Goal: Check status

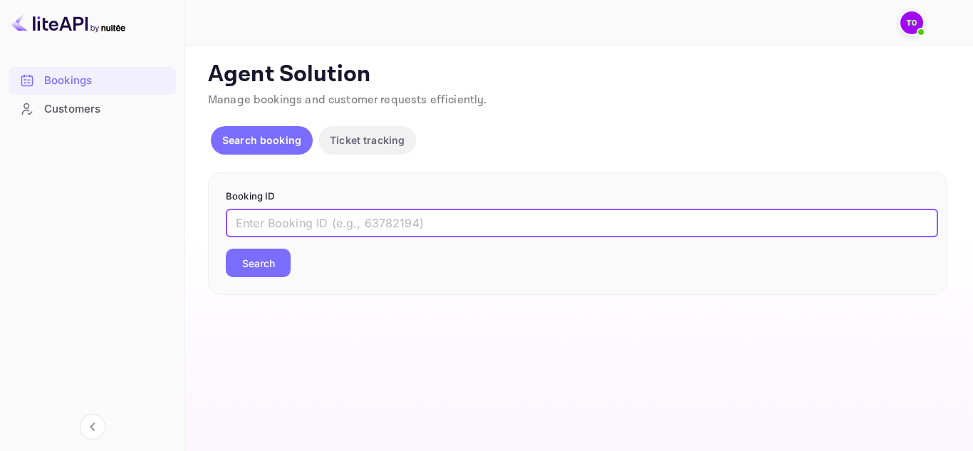
click at [278, 231] on input "text" at bounding box center [582, 223] width 713 height 29
paste input "313212585"
type input "313212585"
click at [262, 253] on button "Search" at bounding box center [258, 263] width 65 height 29
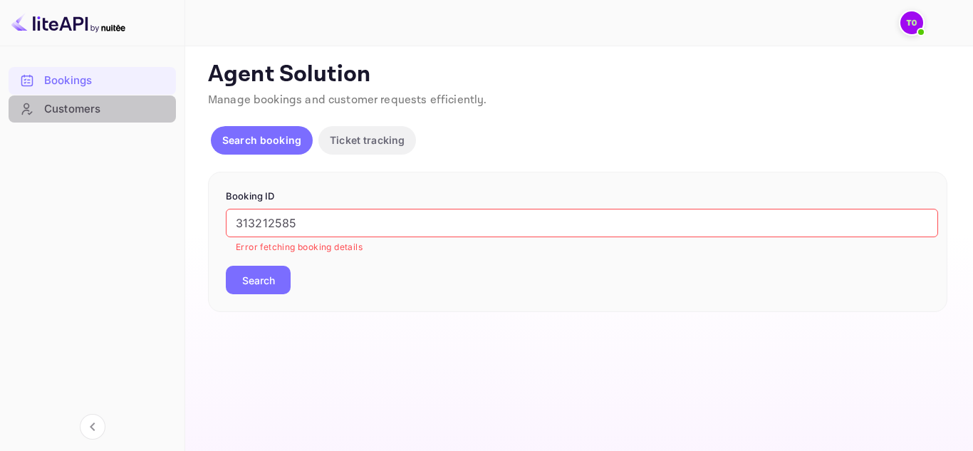
click at [60, 103] on div "Customers" at bounding box center [106, 109] width 125 height 16
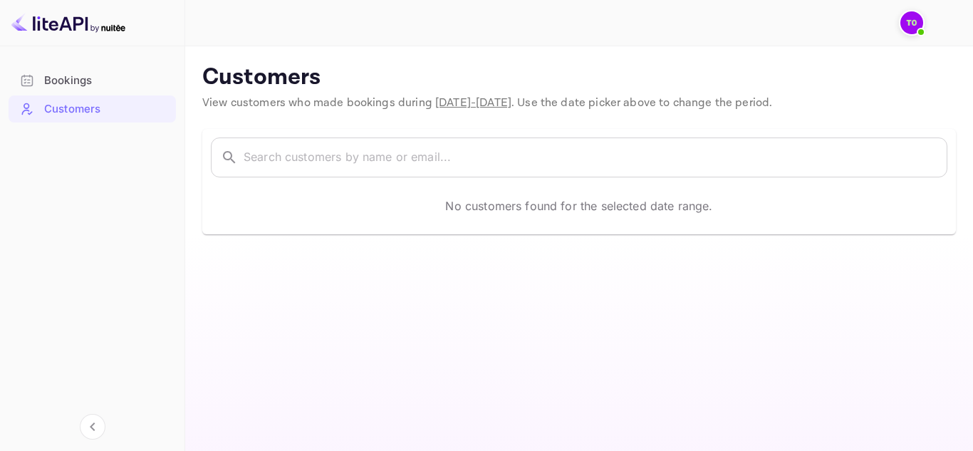
click at [455, 101] on span "[DATE] - [DATE]" at bounding box center [473, 102] width 76 height 15
click at [623, 97] on span "View customers who made bookings during [DATE] - [DATE] . Use the date picker a…" at bounding box center [487, 102] width 570 height 15
click at [904, 31] on img at bounding box center [912, 22] width 23 height 23
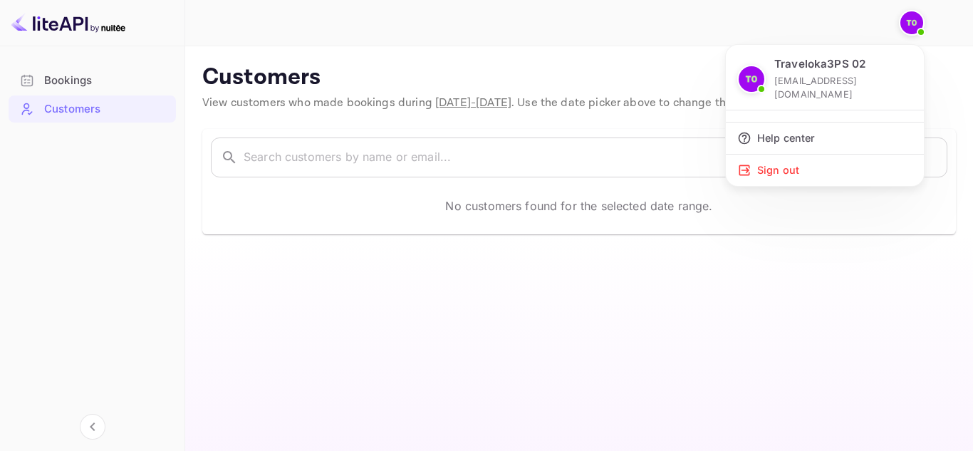
click at [331, 110] on div at bounding box center [486, 225] width 973 height 451
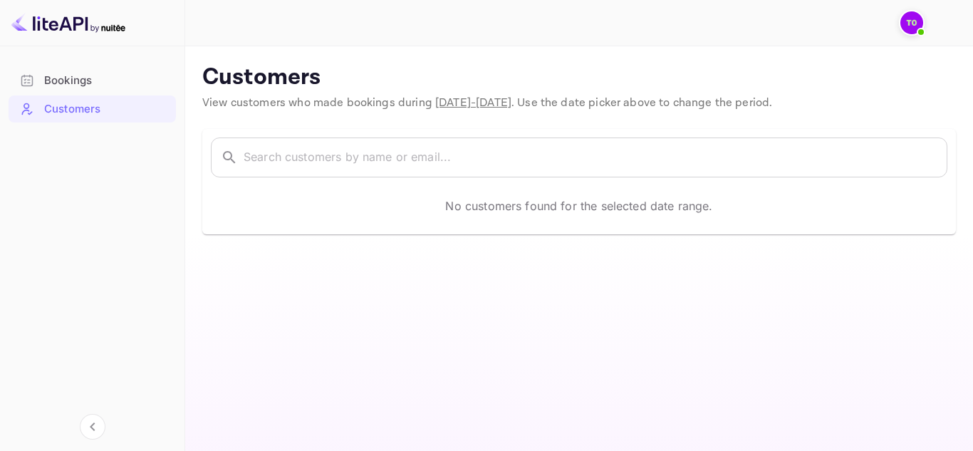
click at [438, 105] on span "[DATE] - [DATE]" at bounding box center [473, 102] width 76 height 15
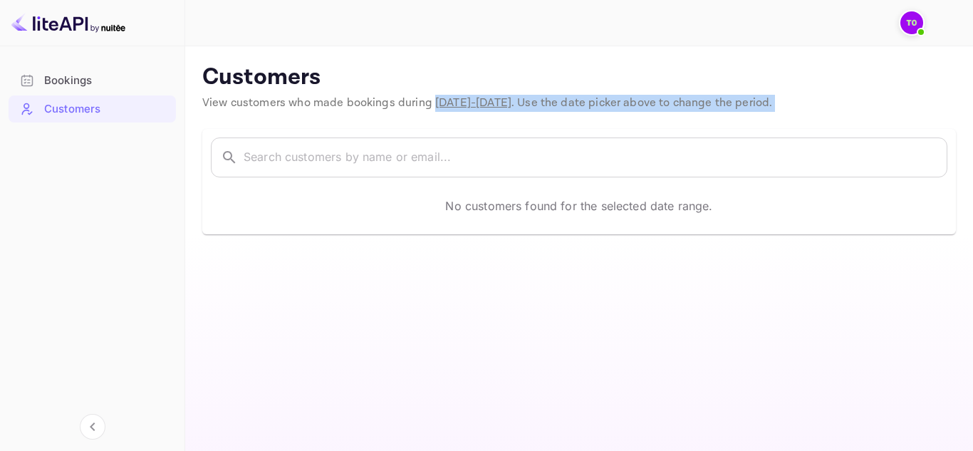
drag, startPoint x: 430, startPoint y: 106, endPoint x: 536, endPoint y: 60, distance: 115.2
click at [547, 114] on main "Customers View customers who made bookings during [DATE] - [DATE] . Use the dat…" at bounding box center [579, 248] width 788 height 405
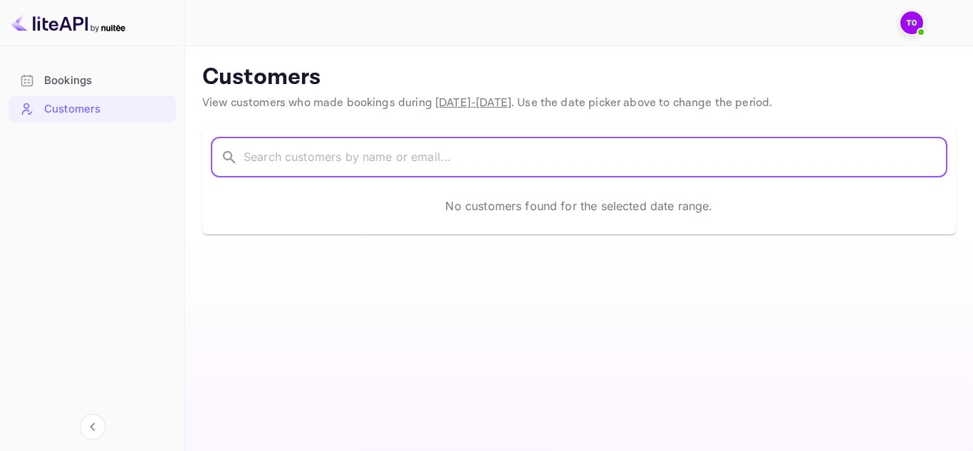
click at [414, 167] on input "text" at bounding box center [596, 158] width 704 height 40
paste input "[PERSON_NAME]"
paste input "Rullyandi Hutauruk"
drag, startPoint x: 353, startPoint y: 161, endPoint x: 140, endPoint y: 205, distance: 217.6
click at [140, 205] on div "Bookings Customers Now you can check your travel website directly from the link…" at bounding box center [486, 225] width 973 height 451
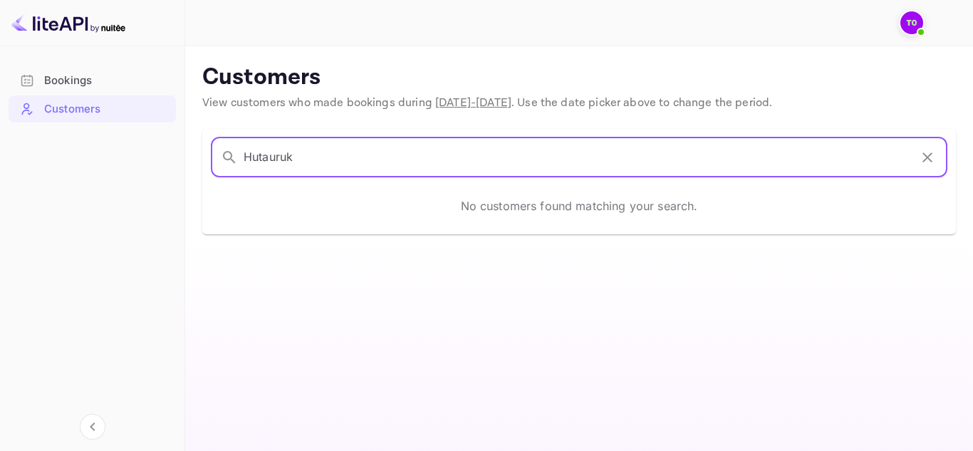
type input "Hutauruk"
click at [467, 100] on span "[DATE] - [DATE]" at bounding box center [473, 102] width 76 height 15
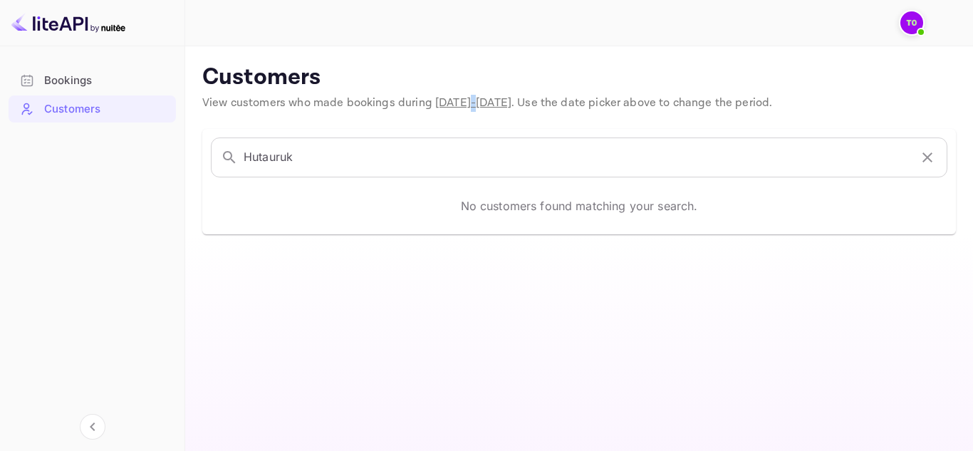
click at [467, 100] on span "[DATE] - [DATE]" at bounding box center [473, 102] width 76 height 15
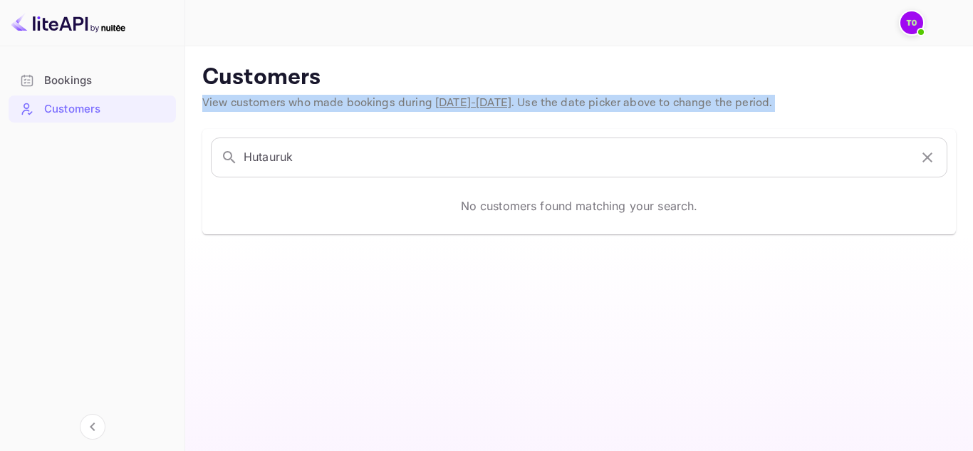
click at [467, 100] on span "[DATE] - [DATE]" at bounding box center [473, 102] width 76 height 15
click at [478, 102] on span "[DATE] - [DATE]" at bounding box center [473, 102] width 76 height 15
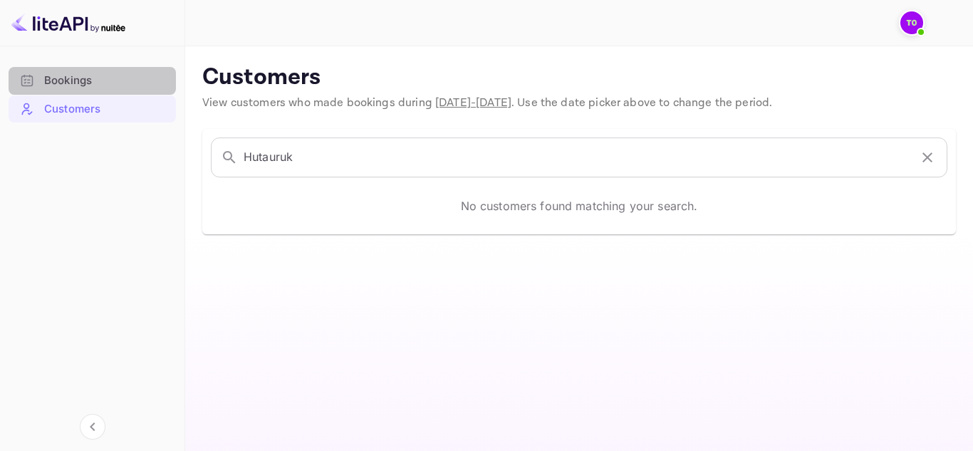
click at [51, 89] on div "Bookings" at bounding box center [92, 81] width 167 height 28
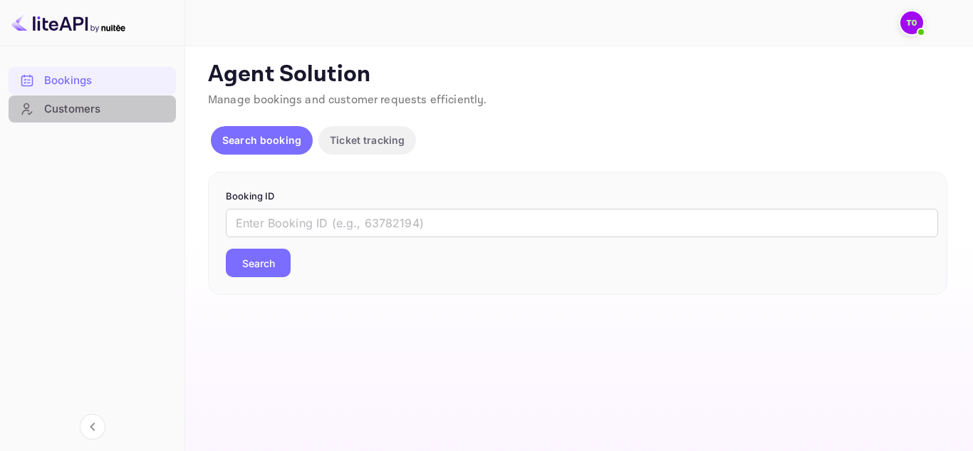
click at [97, 110] on div "Customers" at bounding box center [106, 109] width 125 height 16
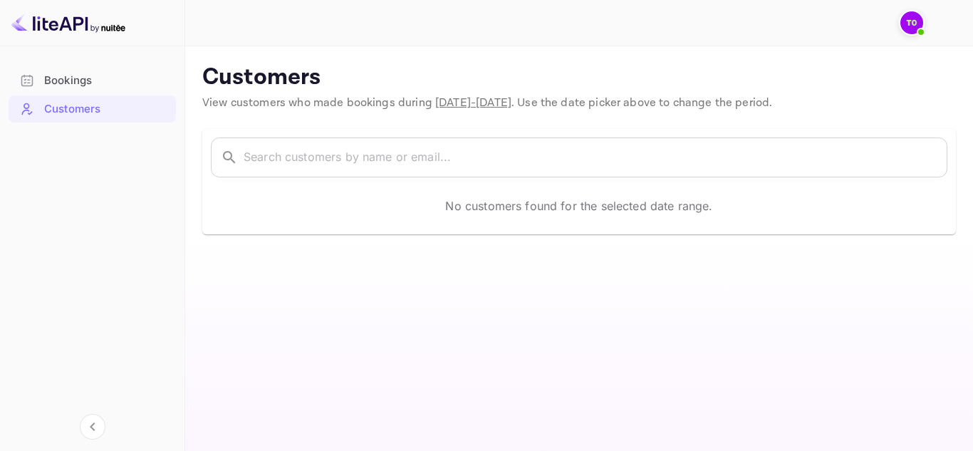
click at [549, 100] on span "View customers who made bookings during [DATE] - [DATE] . Use the date picker a…" at bounding box center [487, 102] width 570 height 15
click at [504, 105] on span "[DATE] - [DATE]" at bounding box center [473, 102] width 76 height 15
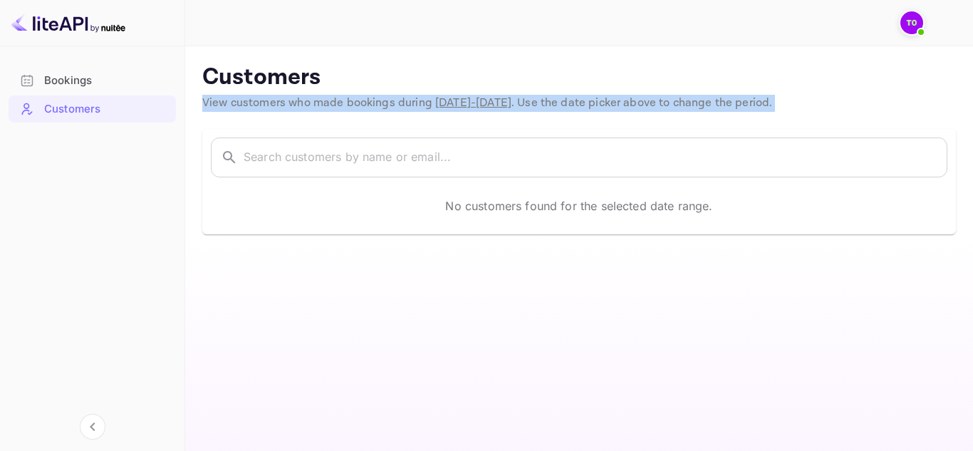
click at [503, 102] on span "[DATE] - [DATE]" at bounding box center [473, 102] width 76 height 15
click at [623, 97] on span "View customers who made bookings during [DATE] - [DATE] . Use the date picker a…" at bounding box center [487, 102] width 570 height 15
click at [81, 23] on img at bounding box center [68, 22] width 114 height 23
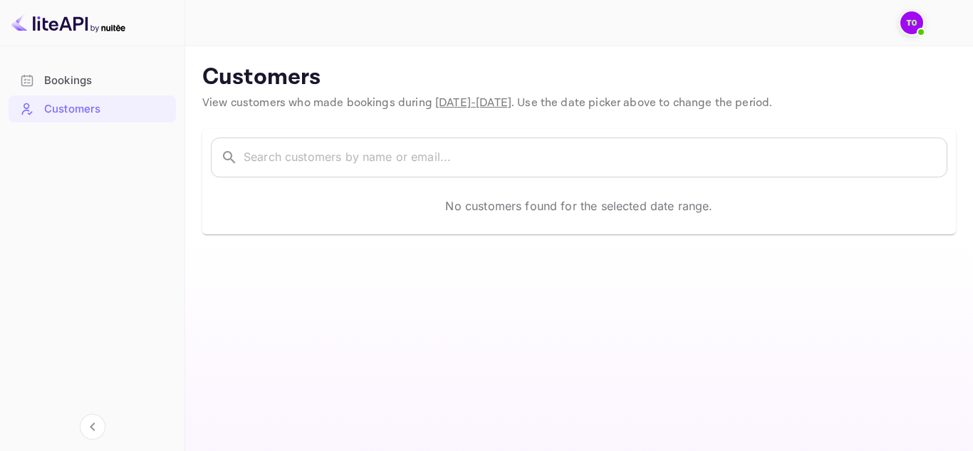
click at [119, 35] on div at bounding box center [92, 23] width 185 height 46
click at [912, 19] on img at bounding box center [912, 22] width 23 height 23
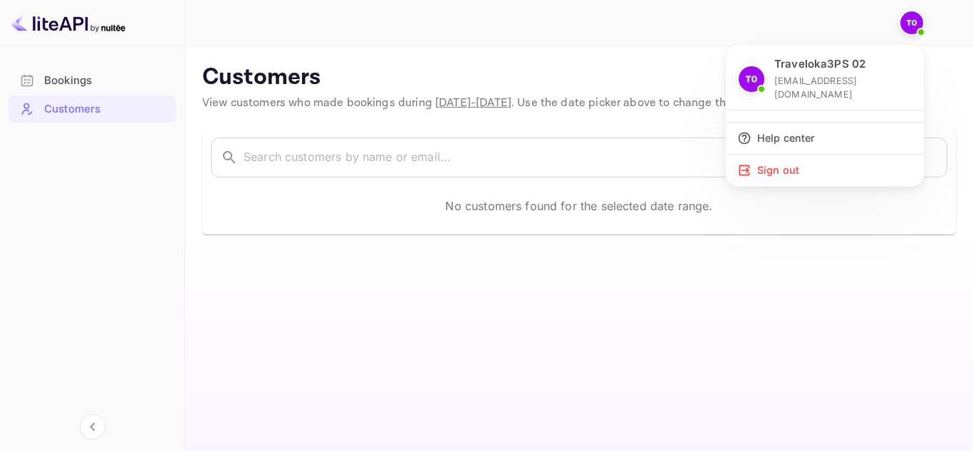
drag, startPoint x: 534, startPoint y: 66, endPoint x: 74, endPoint y: 130, distance: 464.7
click at [533, 68] on div at bounding box center [486, 225] width 973 height 451
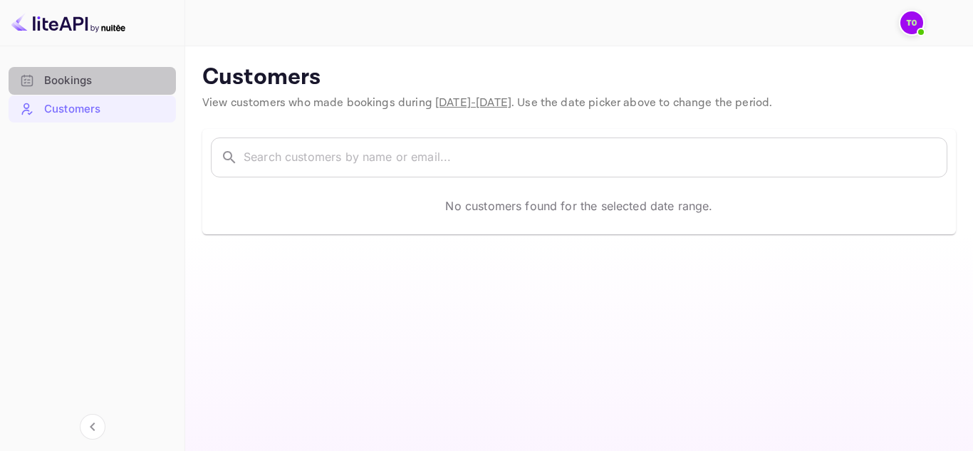
drag, startPoint x: 58, startPoint y: 88, endPoint x: 61, endPoint y: 82, distance: 7.3
click at [59, 89] on div "Bookings" at bounding box center [92, 81] width 167 height 28
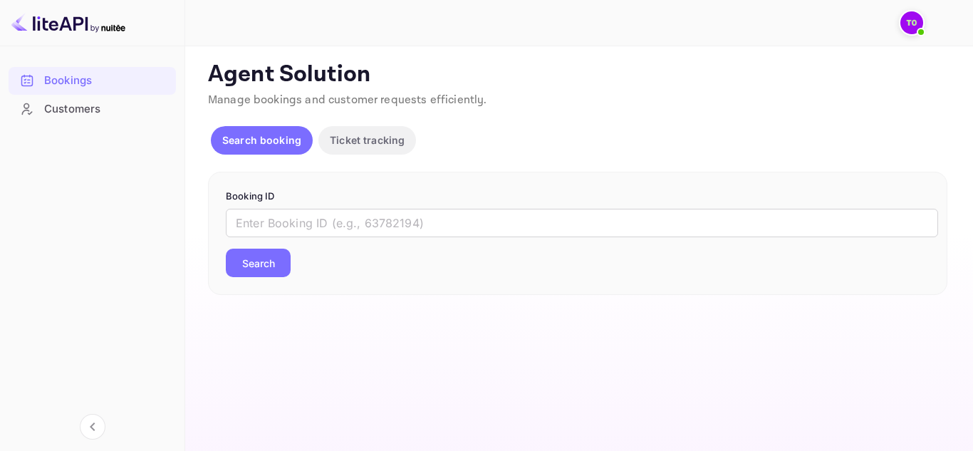
click at [269, 239] on div "​ Search" at bounding box center [578, 243] width 704 height 68
click at [267, 239] on div "​ Search" at bounding box center [578, 243] width 704 height 68
click at [274, 217] on input "text" at bounding box center [582, 223] width 713 height 29
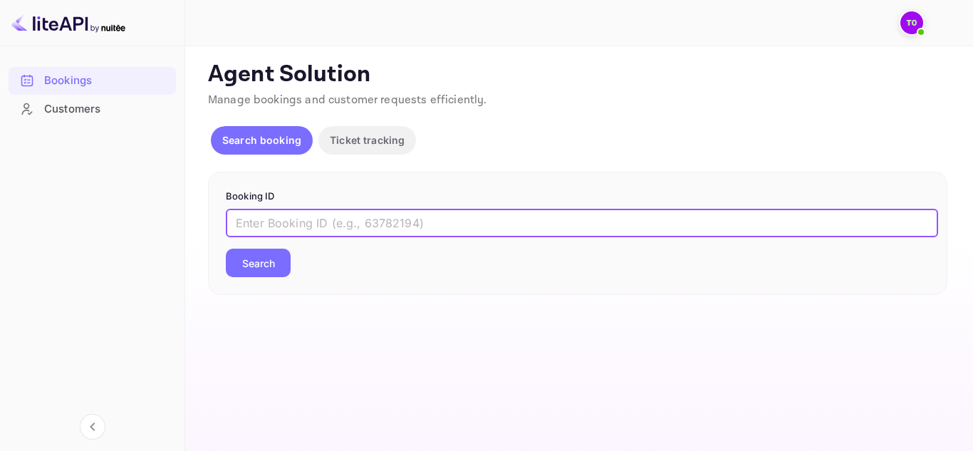
click at [384, 224] on input "text" at bounding box center [582, 223] width 713 height 29
paste input "8N7EZXppX"
type input "8N7EZXppX"
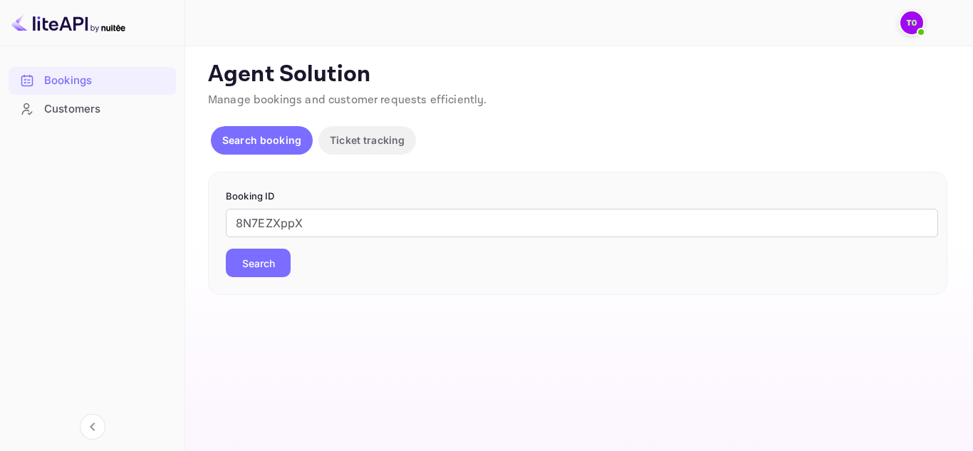
click at [258, 268] on button "Search" at bounding box center [258, 263] width 65 height 29
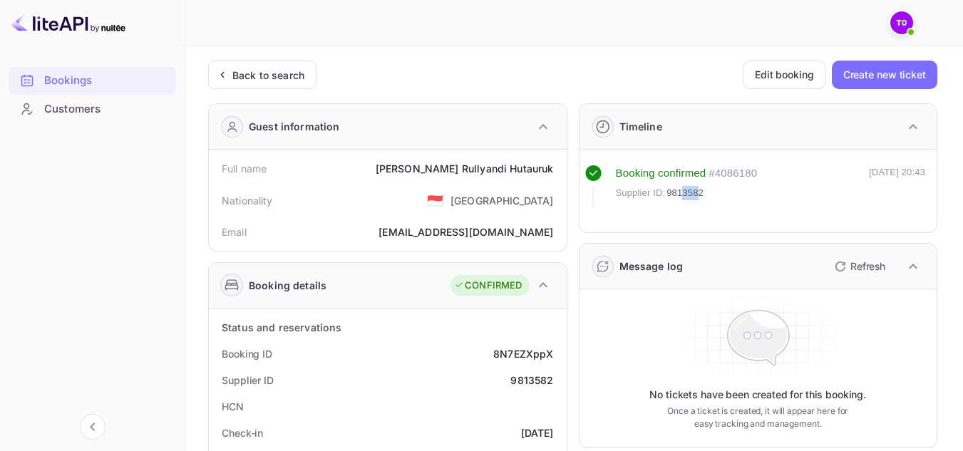
drag, startPoint x: 681, startPoint y: 195, endPoint x: 698, endPoint y: 193, distance: 17.2
click at [698, 193] on span "9813582" at bounding box center [684, 193] width 37 height 14
drag, startPoint x: 730, startPoint y: 174, endPoint x: 715, endPoint y: 174, distance: 15.0
click at [715, 174] on div "# 4086180" at bounding box center [732, 173] width 48 height 16
click at [738, 191] on div "Supplier ID: 9813582" at bounding box center [687, 193] width 142 height 14
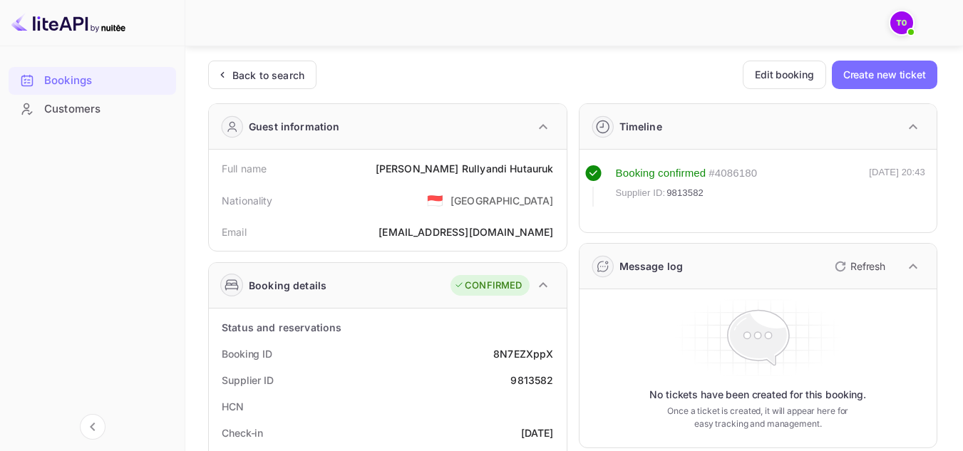
scroll to position [71, 0]
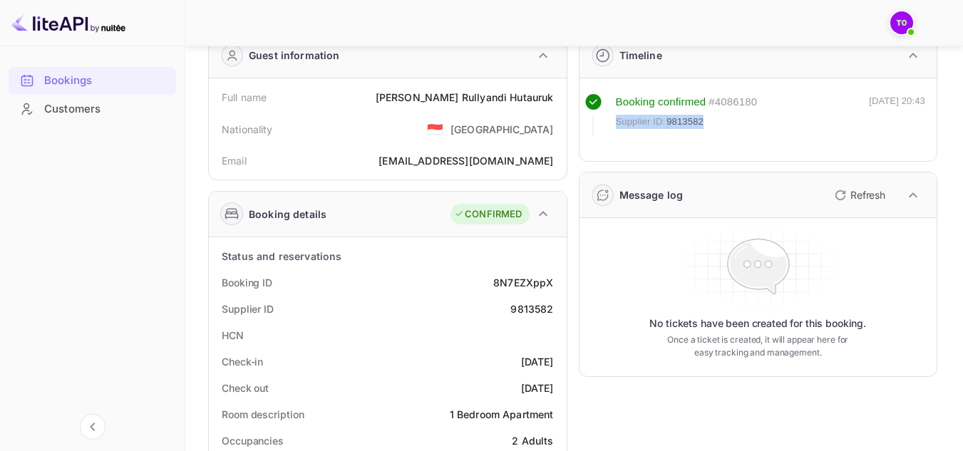
drag, startPoint x: 648, startPoint y: 121, endPoint x: 611, endPoint y: 120, distance: 37.1
click at [611, 120] on div "Booking confirmed # 4086180 Supplier ID: 9813582" at bounding box center [671, 114] width 172 height 41
copy div "Supplier ID: 9813582"
drag, startPoint x: 764, startPoint y: 101, endPoint x: 614, endPoint y: 87, distance: 150.3
click at [614, 87] on div "Booking confirmed # 4086180 Supplier ID: 9813582 [DATE] 20:43" at bounding box center [758, 119] width 358 height 83
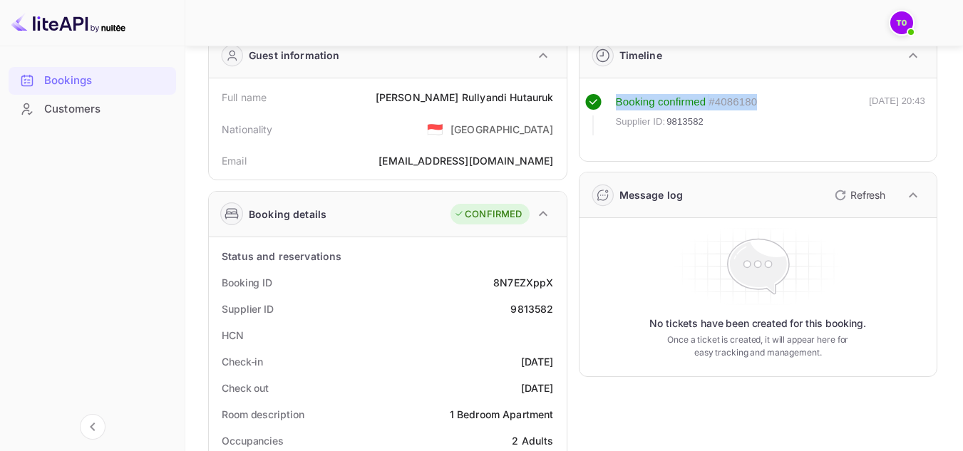
copy div "Booking confirmed # 4086180"
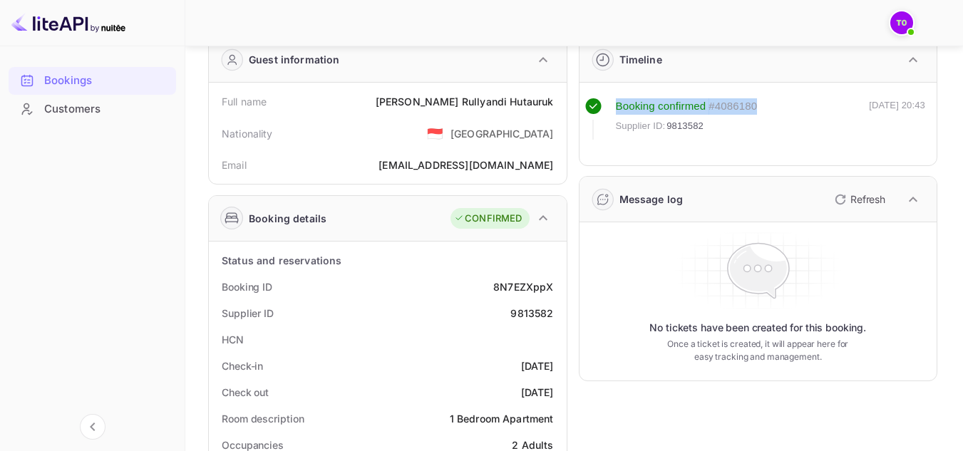
scroll to position [0, 0]
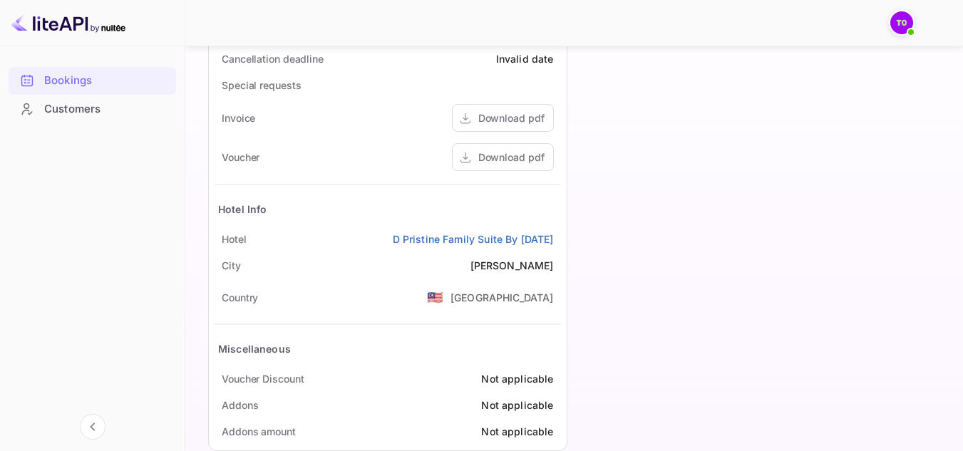
scroll to position [697, 0]
